Goal: Task Accomplishment & Management: Complete application form

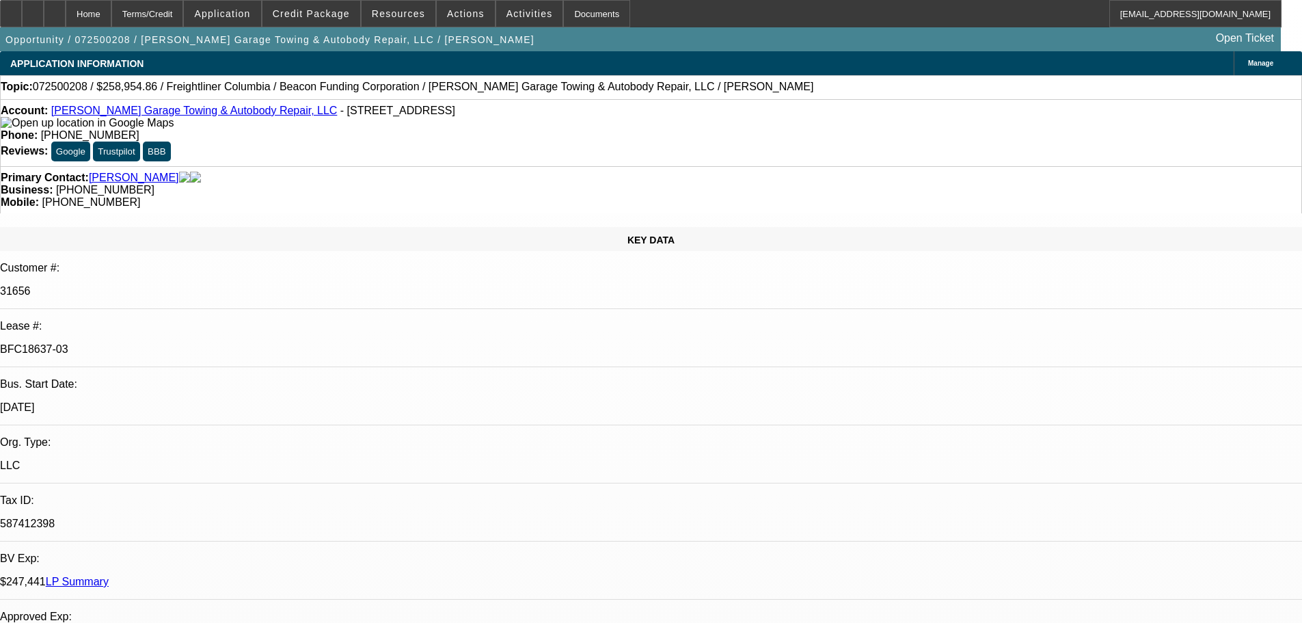
select select "0"
select select "2"
select select "0"
select select "6"
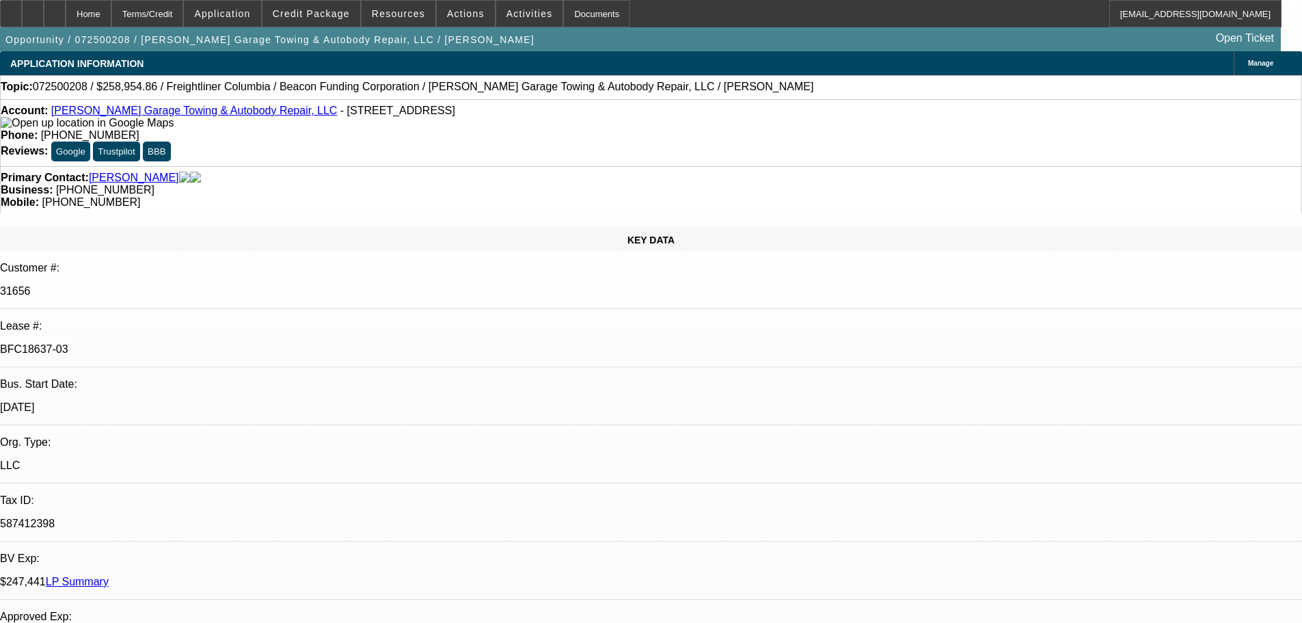
select select "0"
select select "2"
select select "0"
select select "6"
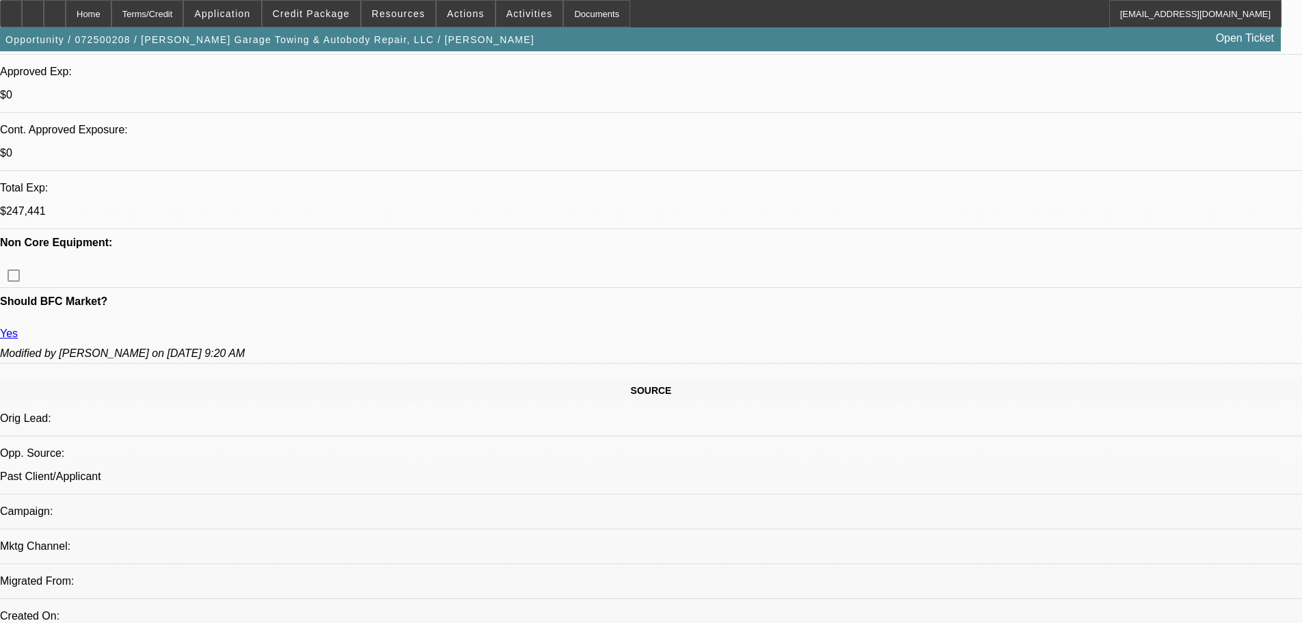
scroll to position [1095, 0]
